Goal: Information Seeking & Learning: Learn about a topic

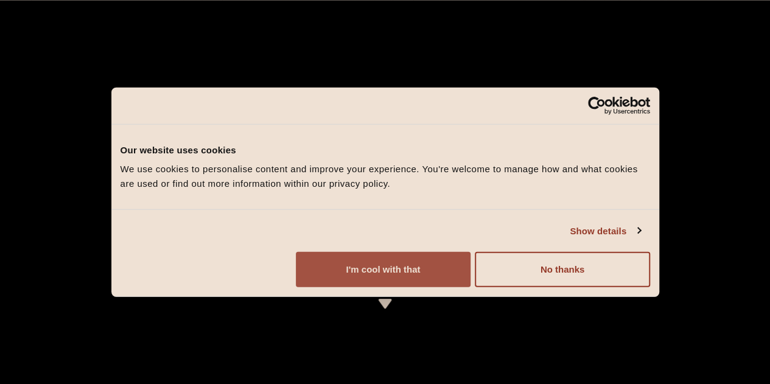
click at [471, 287] on button "I'm cool with that" at bounding box center [383, 269] width 175 height 35
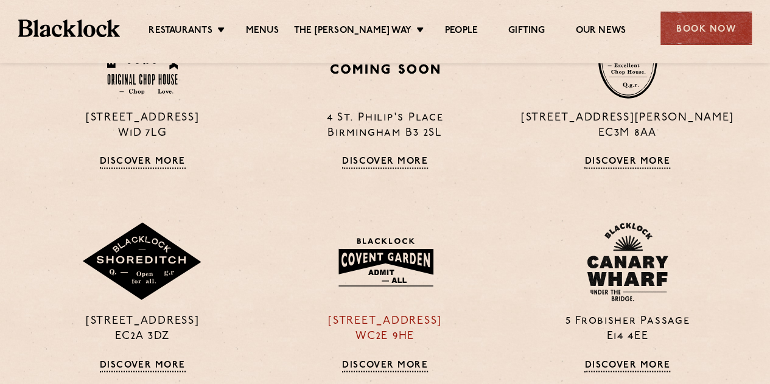
scroll to position [791, 0]
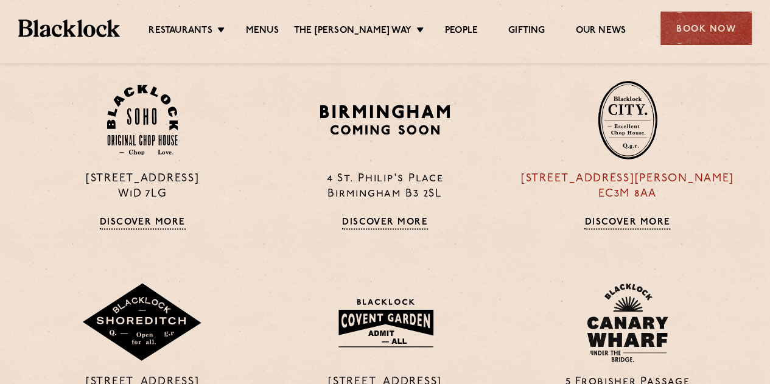
click at [614, 220] on link "Discover More" at bounding box center [627, 223] width 86 height 12
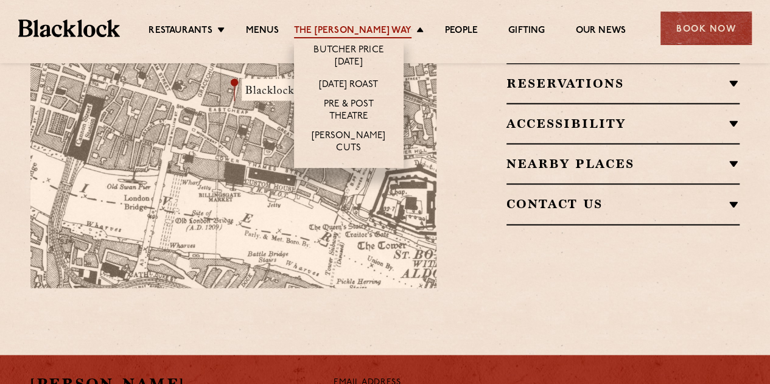
scroll to position [852, 0]
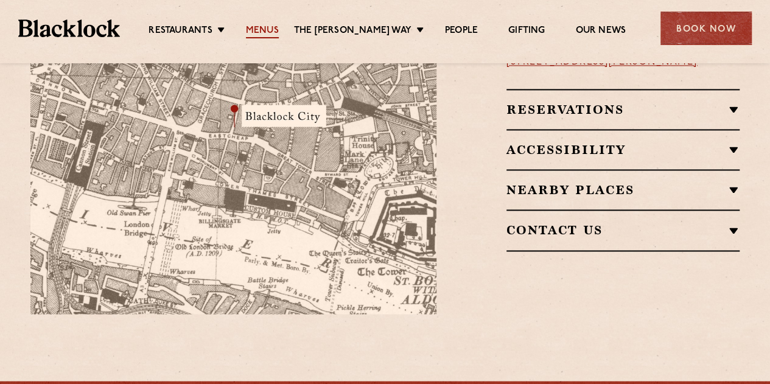
click at [268, 33] on link "Menus" at bounding box center [262, 31] width 33 height 13
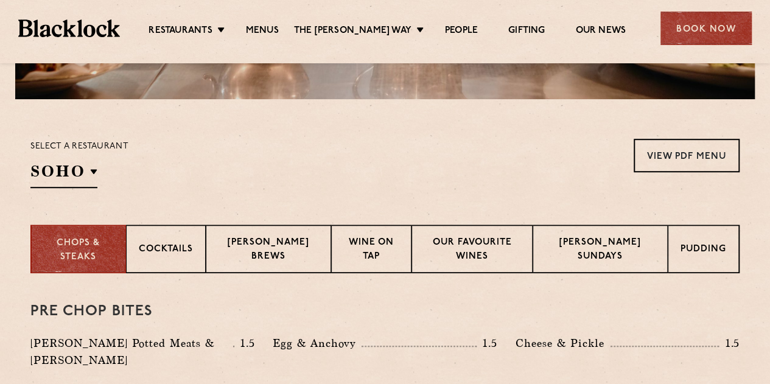
scroll to position [365, 0]
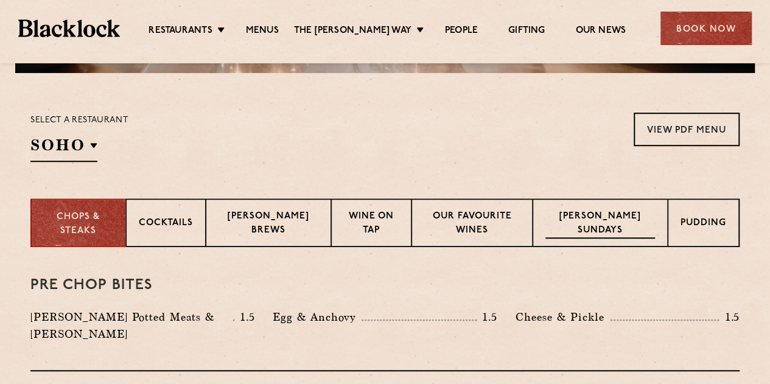
click at [616, 209] on div "[PERSON_NAME] Sundays" at bounding box center [600, 222] width 135 height 49
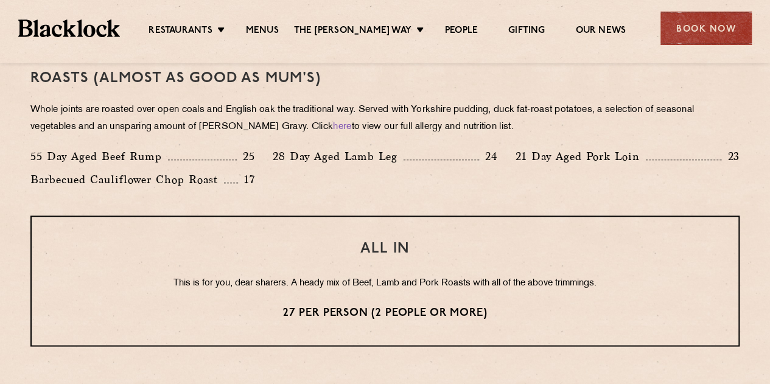
scroll to position [913, 0]
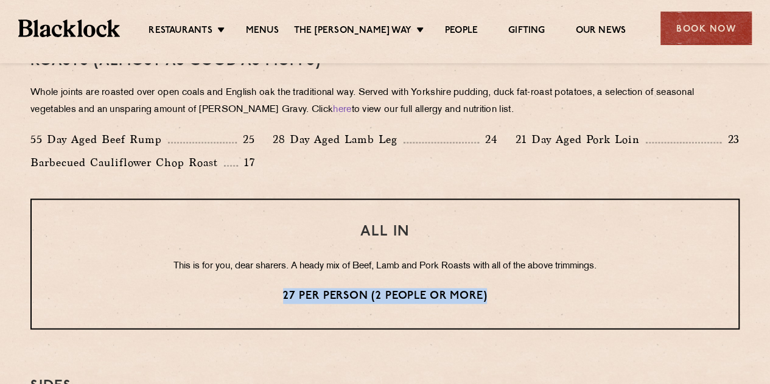
drag, startPoint x: 490, startPoint y: 294, endPoint x: 275, endPoint y: 283, distance: 215.2
click at [275, 283] on div "ALL IN This is for you, dear sharers. A heady mix of Beef, Lamb and Pork Roasts…" at bounding box center [384, 263] width 709 height 131
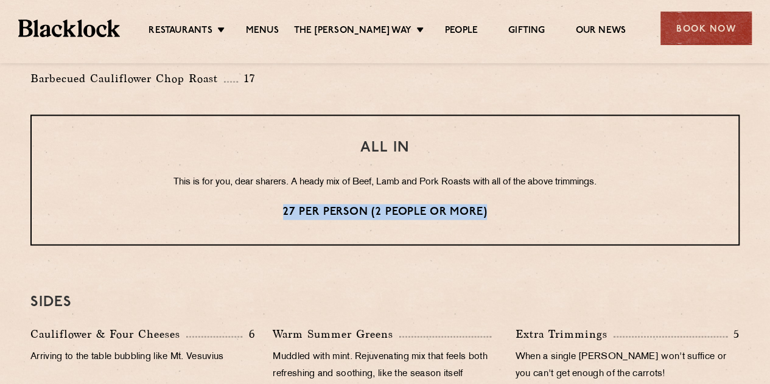
scroll to position [1035, 0]
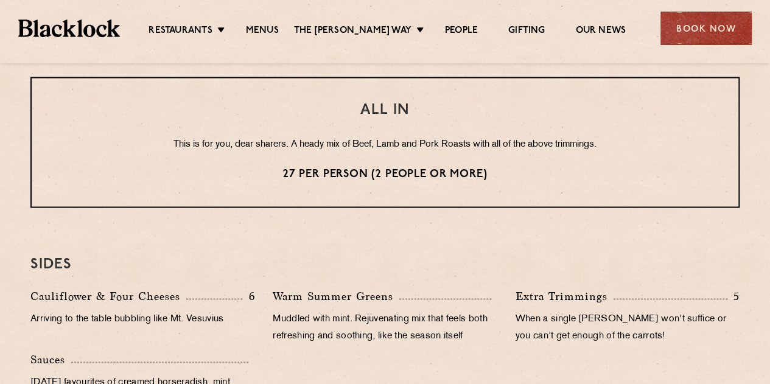
click at [530, 256] on h3 "SIDES" at bounding box center [384, 264] width 709 height 16
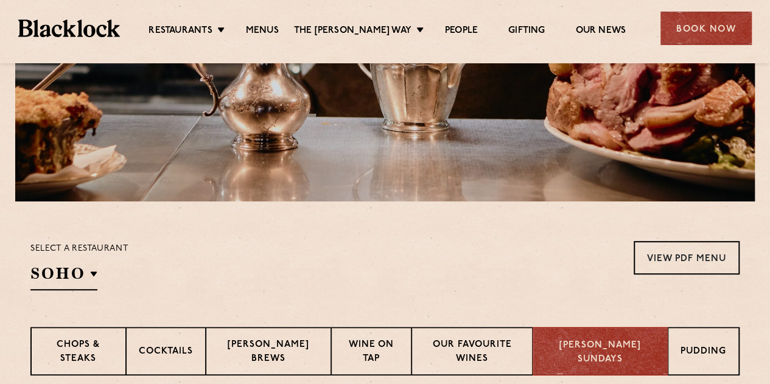
scroll to position [365, 0]
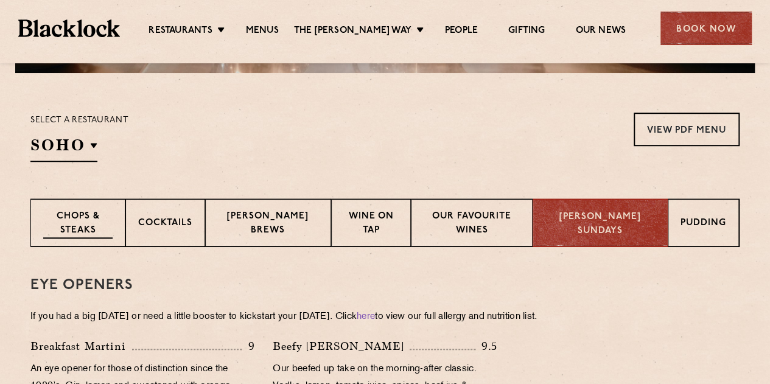
click at [94, 216] on p "Chops & Steaks" at bounding box center [77, 224] width 69 height 29
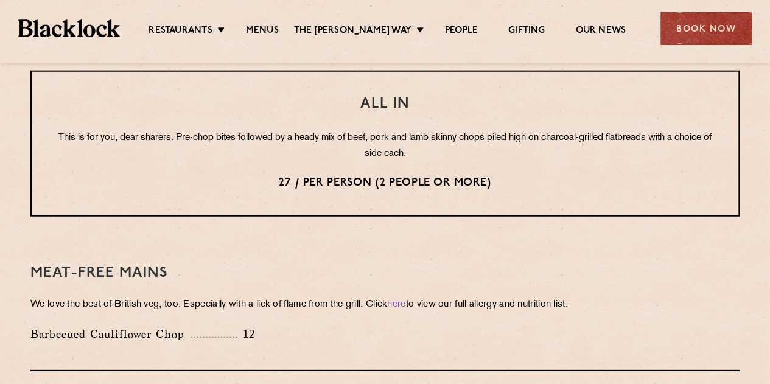
scroll to position [1583, 0]
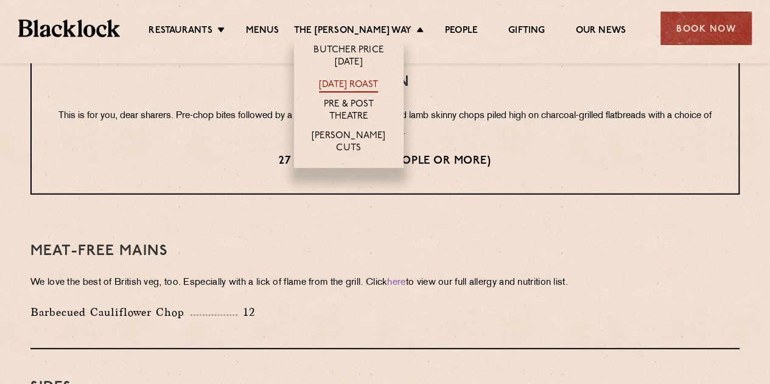
click at [376, 80] on link "[DATE] Roast" at bounding box center [348, 85] width 59 height 13
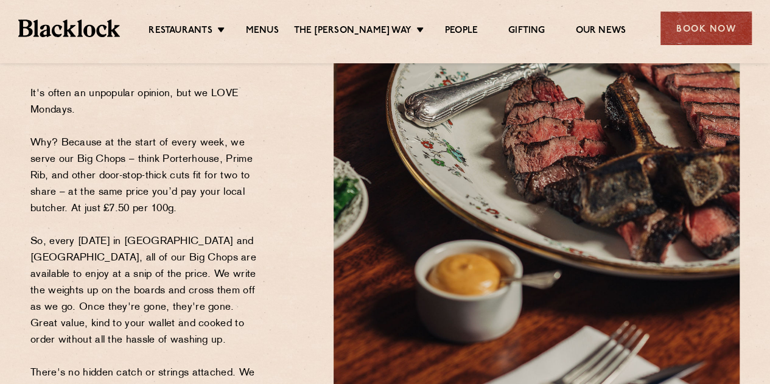
scroll to position [61, 0]
